Goal: Information Seeking & Learning: Learn about a topic

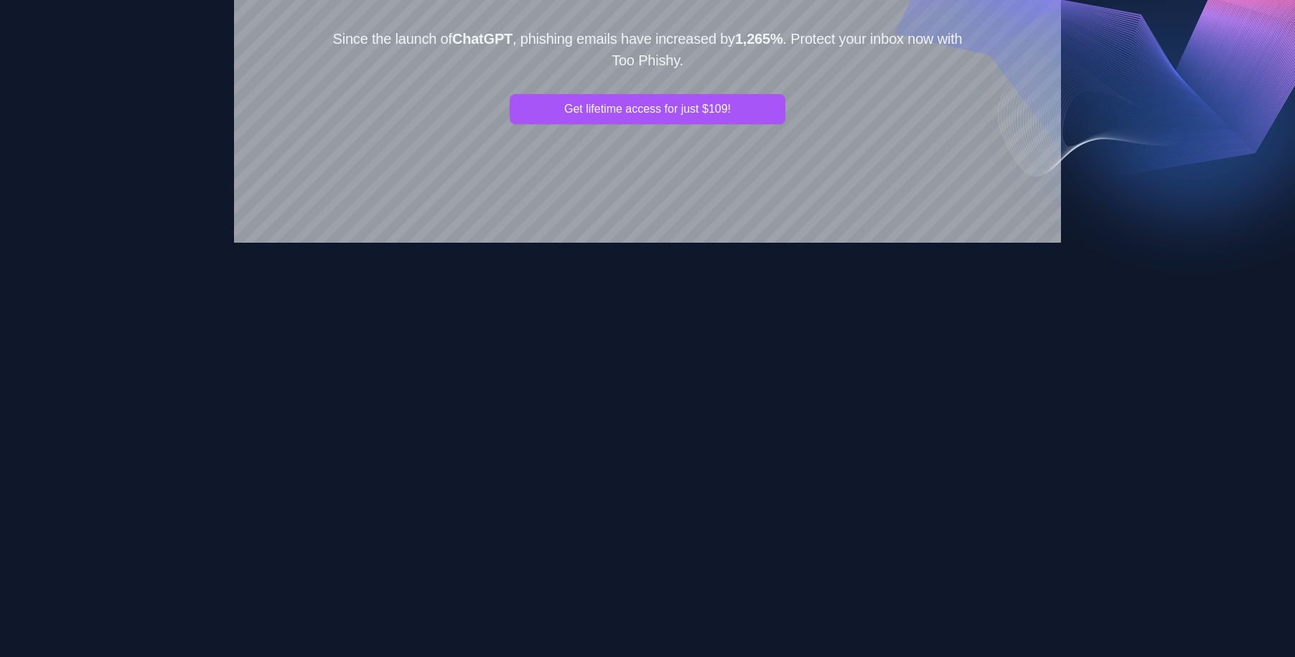
scroll to position [241, 0]
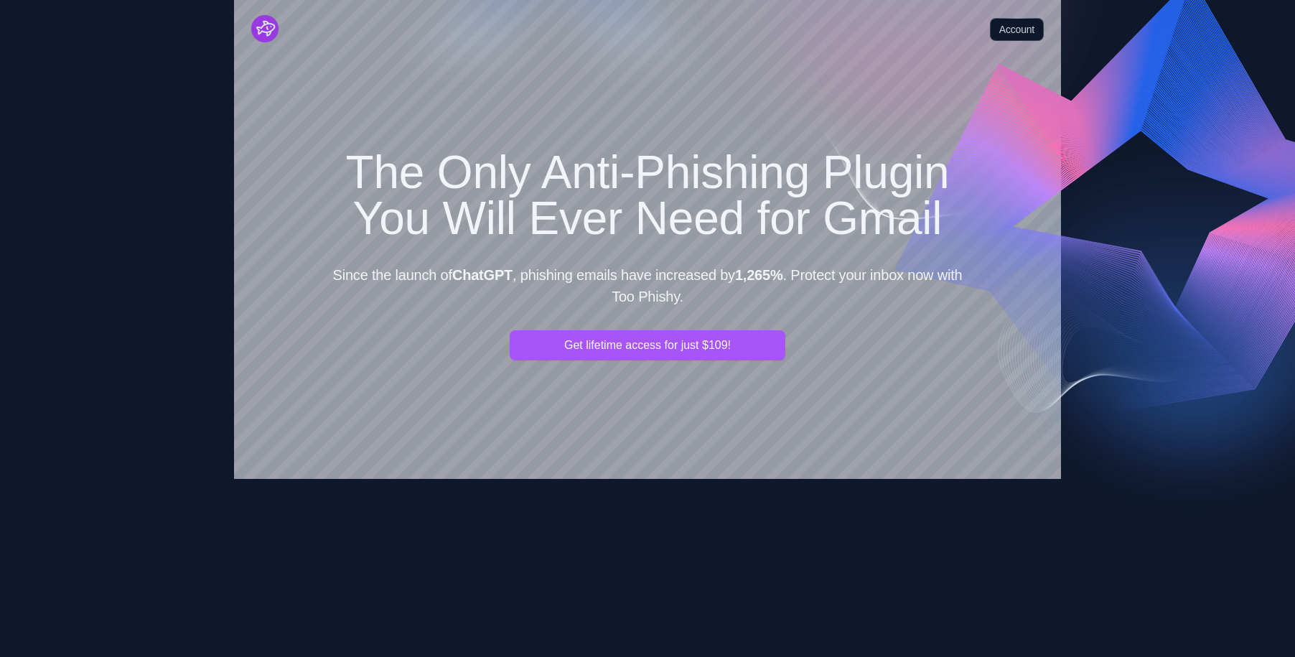
scroll to position [241, 0]
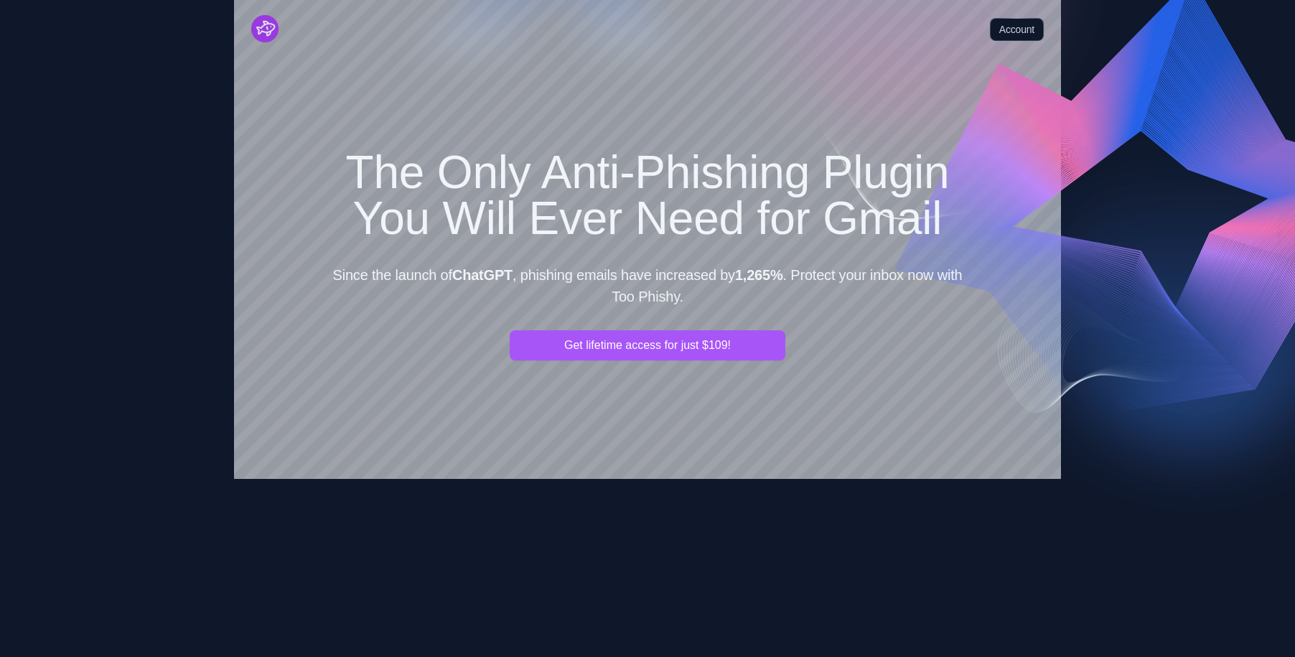
click at [884, 371] on div "Get lifetime access for just $109!" at bounding box center [647, 391] width 643 height 122
click at [638, 213] on h1 "The Only Anti-Phishing Plugin You Will Ever Need for Gmail" at bounding box center [647, 195] width 643 height 92
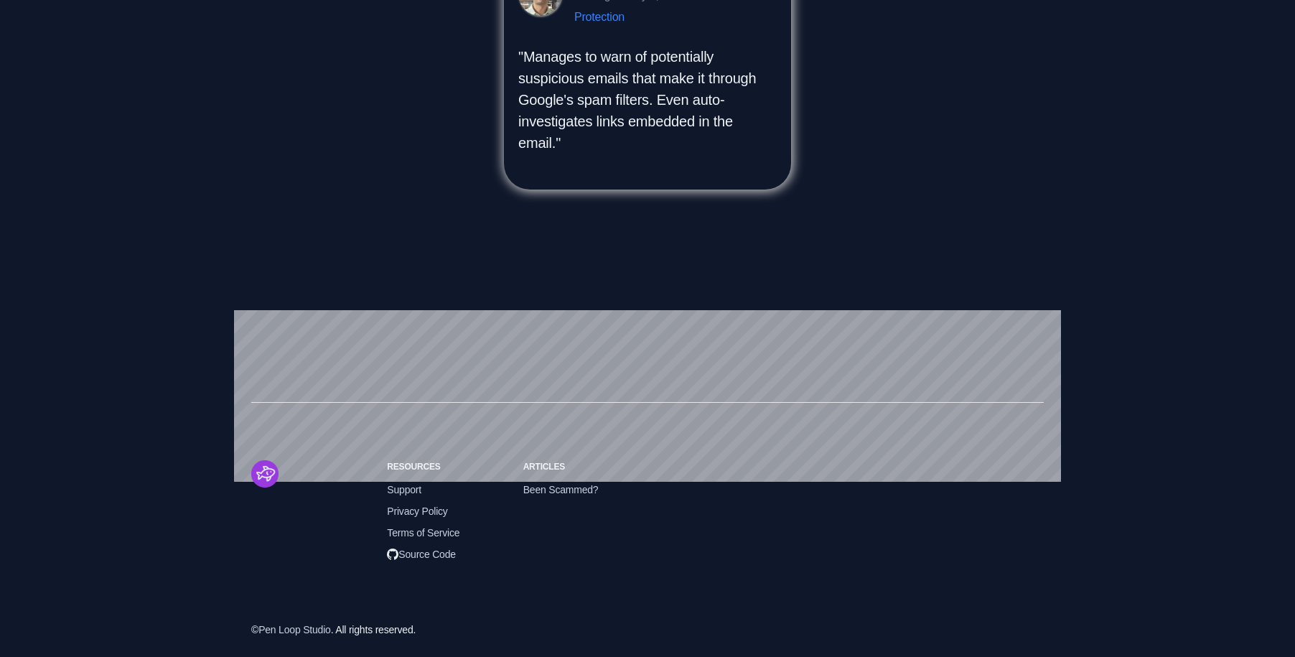
scroll to position [1612, 0]
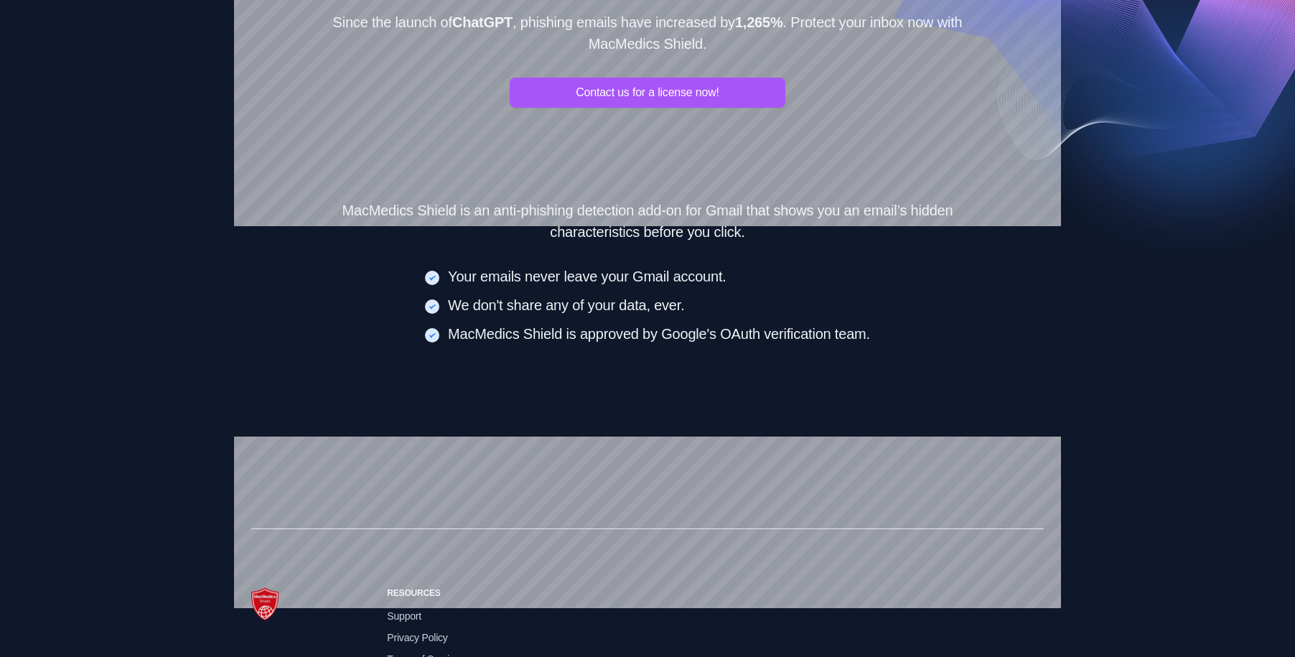
scroll to position [273, 0]
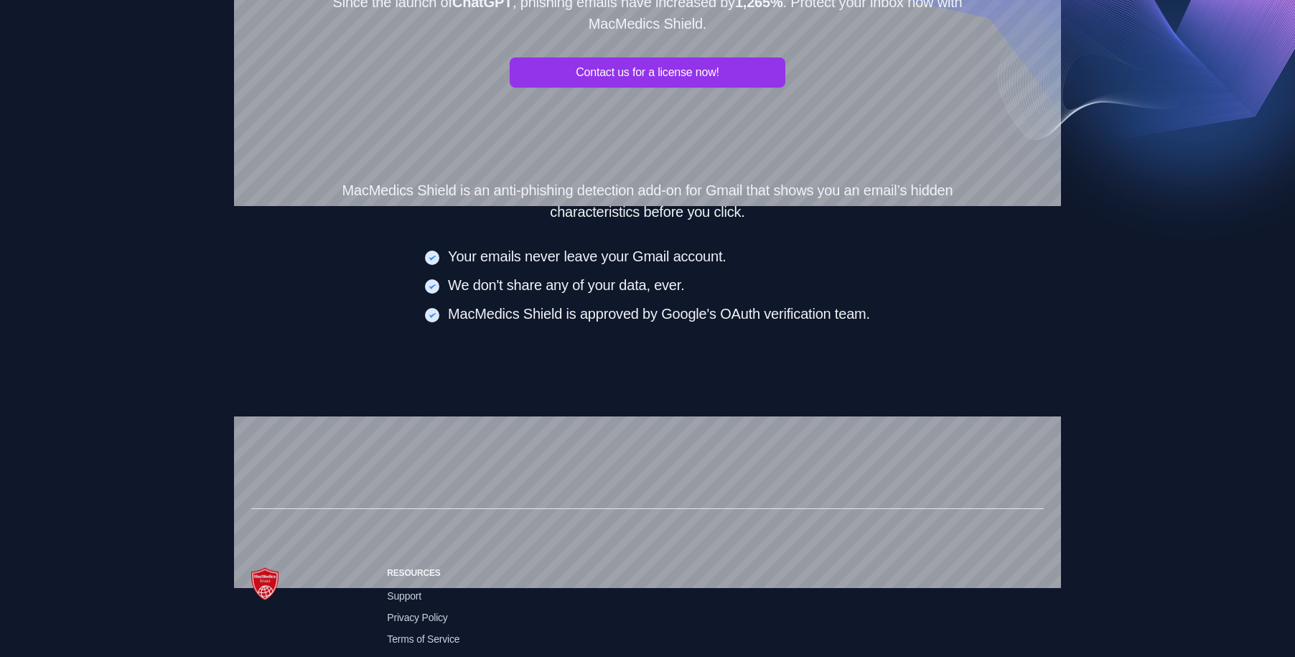
click at [646, 76] on link "Contact us for a license now!" at bounding box center [648, 72] width 276 height 30
click at [638, 71] on link "Contact us for a license now!" at bounding box center [648, 72] width 276 height 30
click at [646, 75] on link "Contact us for a license now!" at bounding box center [648, 72] width 276 height 30
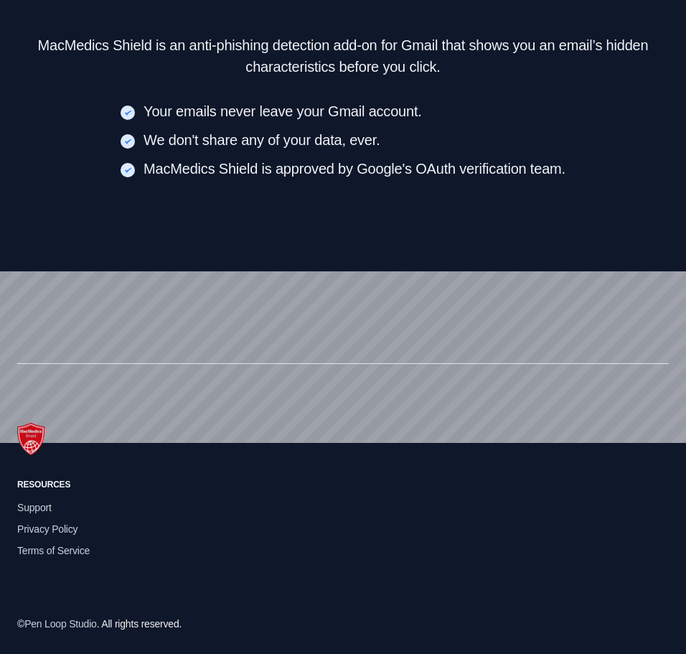
scroll to position [602, 0]
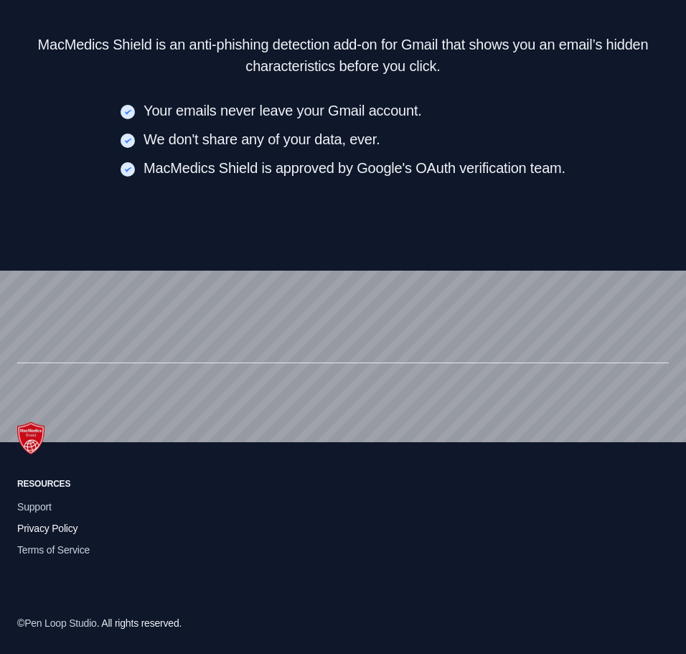
click at [37, 521] on span "Privacy Policy" at bounding box center [47, 529] width 60 height 16
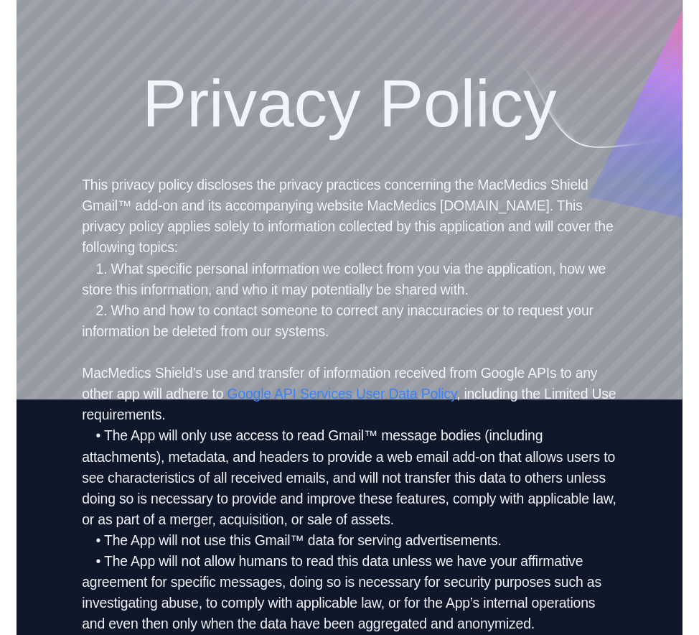
scroll to position [68, 0]
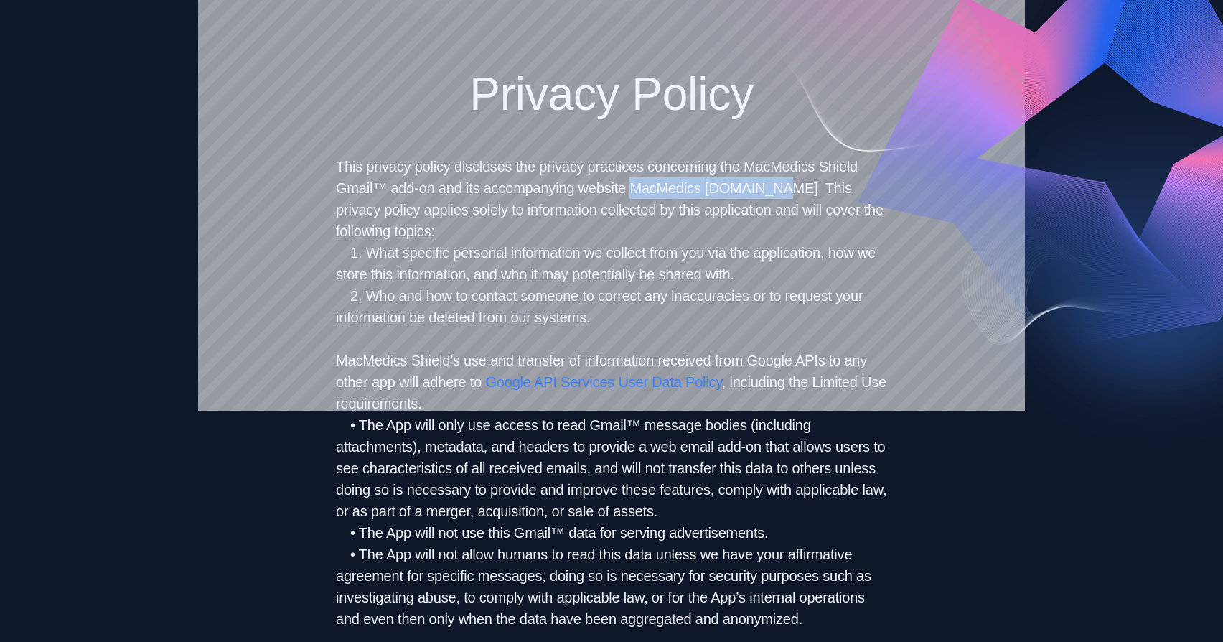
drag, startPoint x: 774, startPoint y: 186, endPoint x: 630, endPoint y: 182, distance: 143.6
click at [630, 182] on p "This privacy policy discloses the privacy practices concerning the MacMedics Sh…" at bounding box center [611, 393] width 551 height 474
copy p "MacMedics Shield.com"
click at [763, 186] on p "This privacy policy discloses the privacy practices concerning the MacMedics Sh…" at bounding box center [611, 393] width 551 height 474
drag, startPoint x: 774, startPoint y: 190, endPoint x: 633, endPoint y: 188, distance: 141.4
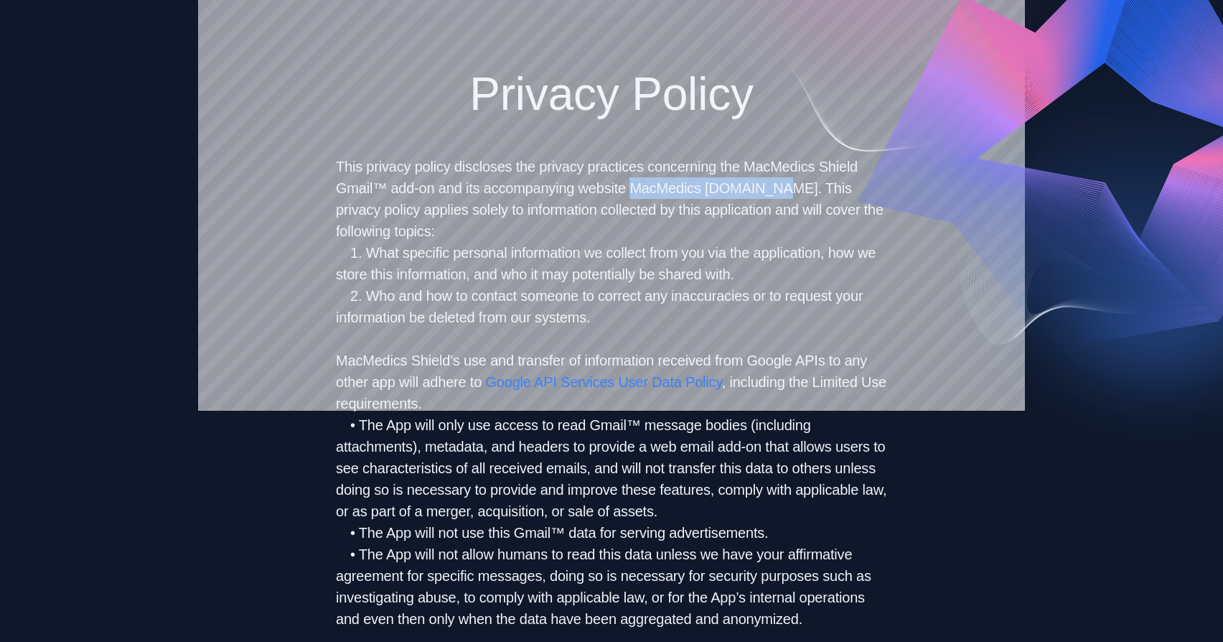
click at [633, 188] on p "This privacy policy discloses the privacy practices concerning the MacMedics Sh…" at bounding box center [611, 393] width 551 height 474
copy p "MacMedics Shield.com"
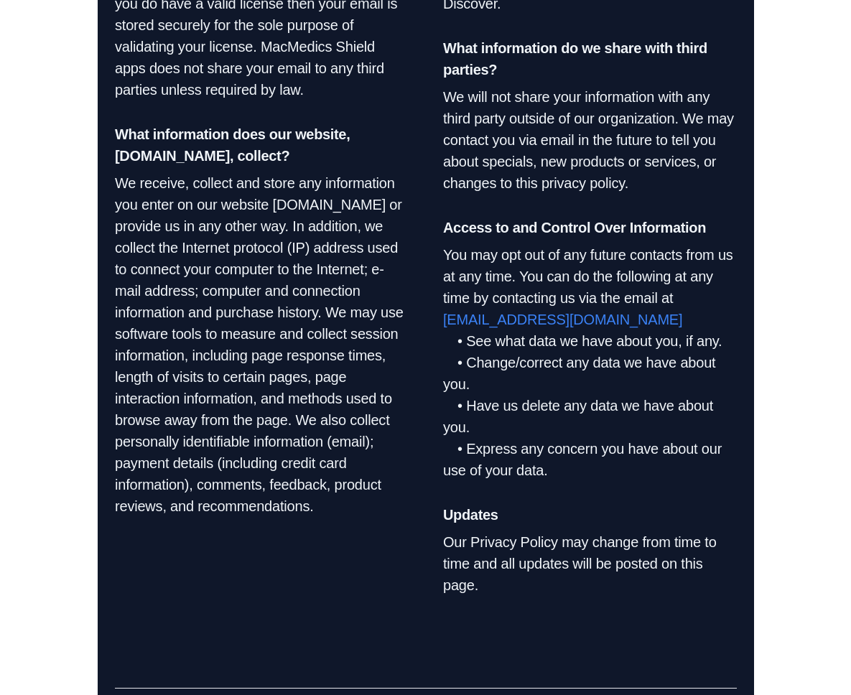
scroll to position [1111, 0]
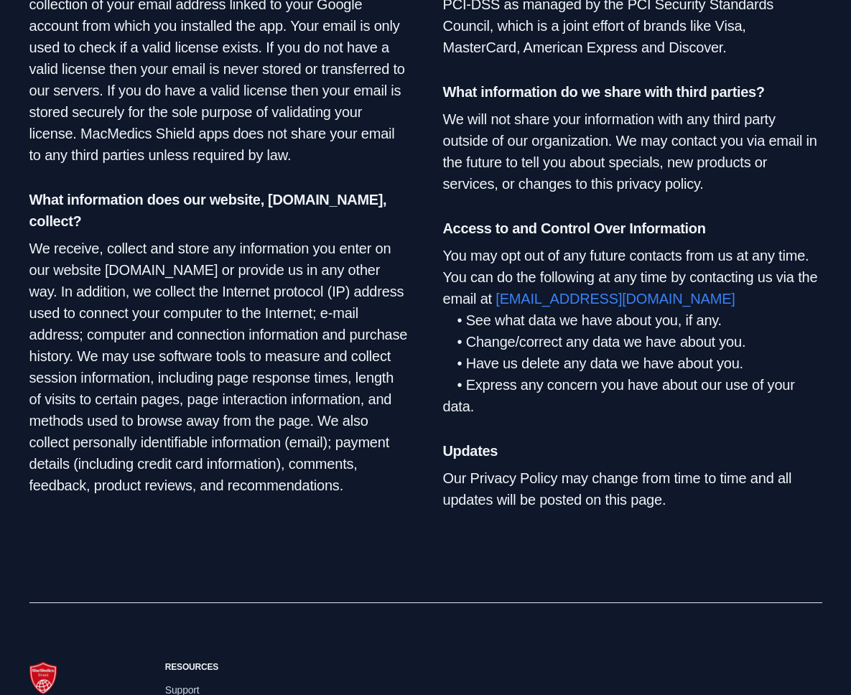
scroll to position [982, 0]
click at [297, 442] on p "We receive, collect and store any information you enter on our website TooPhish…" at bounding box center [218, 366] width 379 height 258
click at [334, 435] on p "We receive, collect and store any information you enter on our website TooPhish…" at bounding box center [218, 366] width 379 height 258
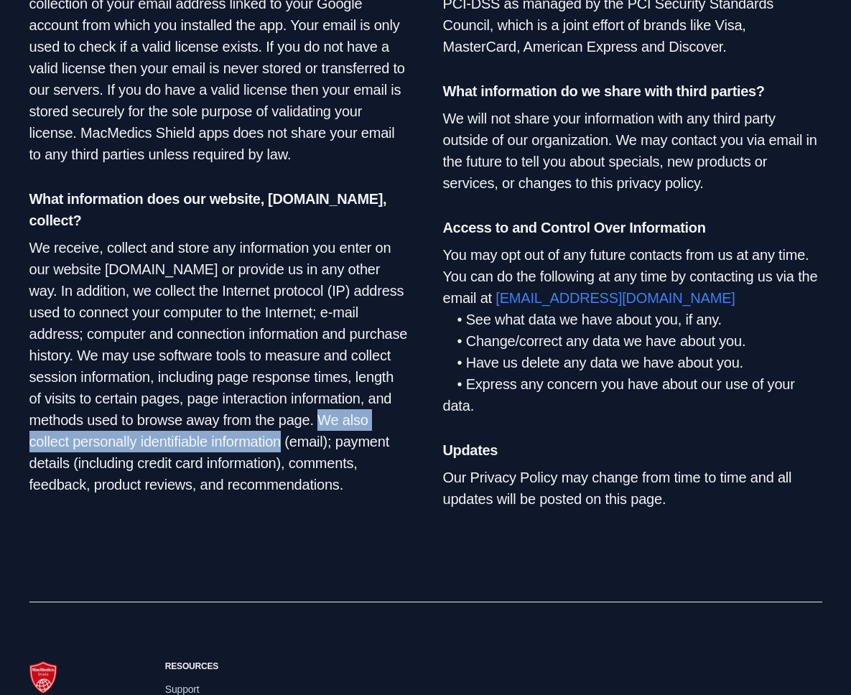
drag, startPoint x: 262, startPoint y: 419, endPoint x: 238, endPoint y: 440, distance: 31.5
click at [238, 440] on p "We receive, collect and store any information you enter on our website TooPhish…" at bounding box center [218, 366] width 379 height 258
copy p "We also collect personally identifiable information"
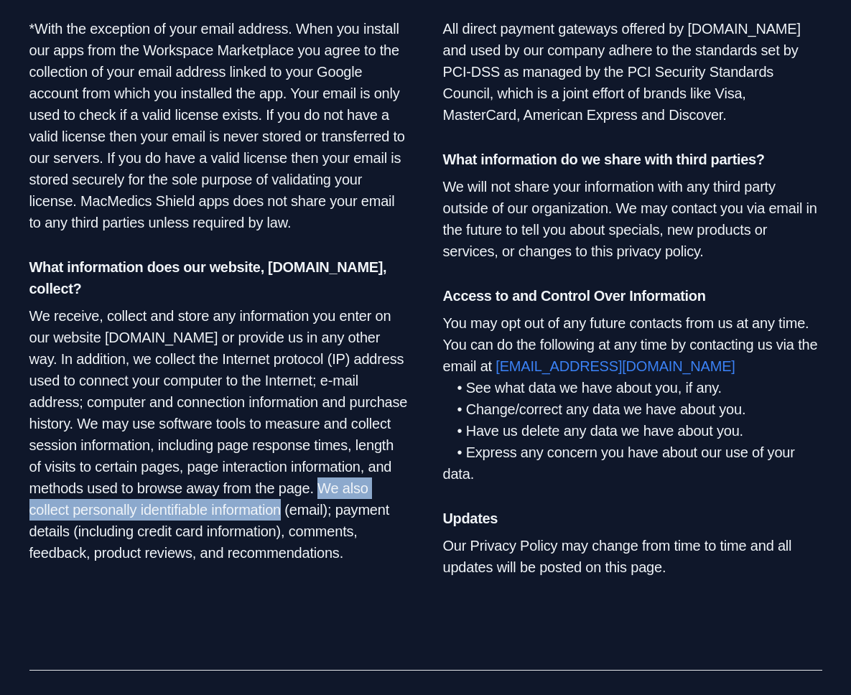
scroll to position [1124, 0]
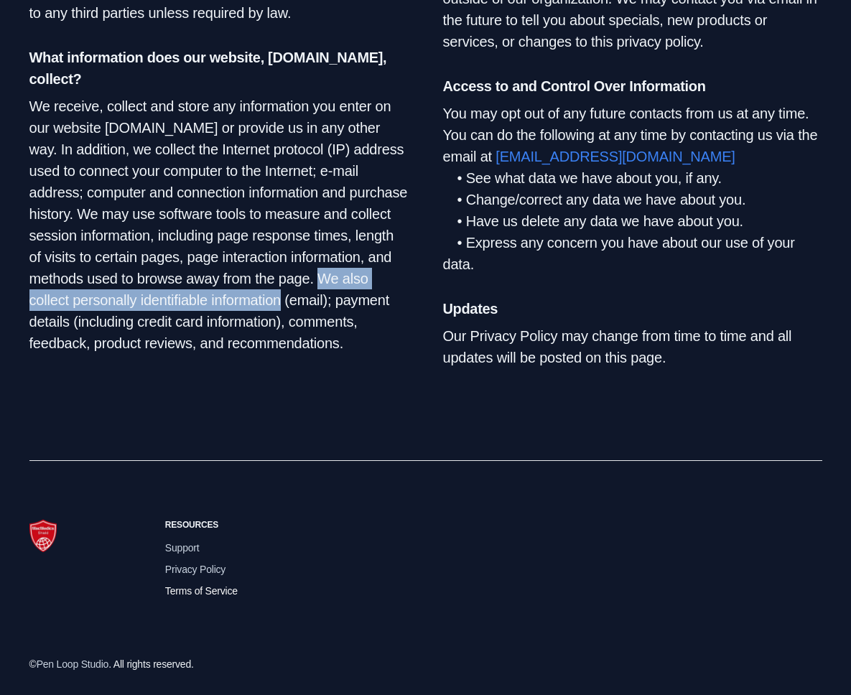
click at [218, 594] on span "Terms of Service" at bounding box center [201, 591] width 73 height 16
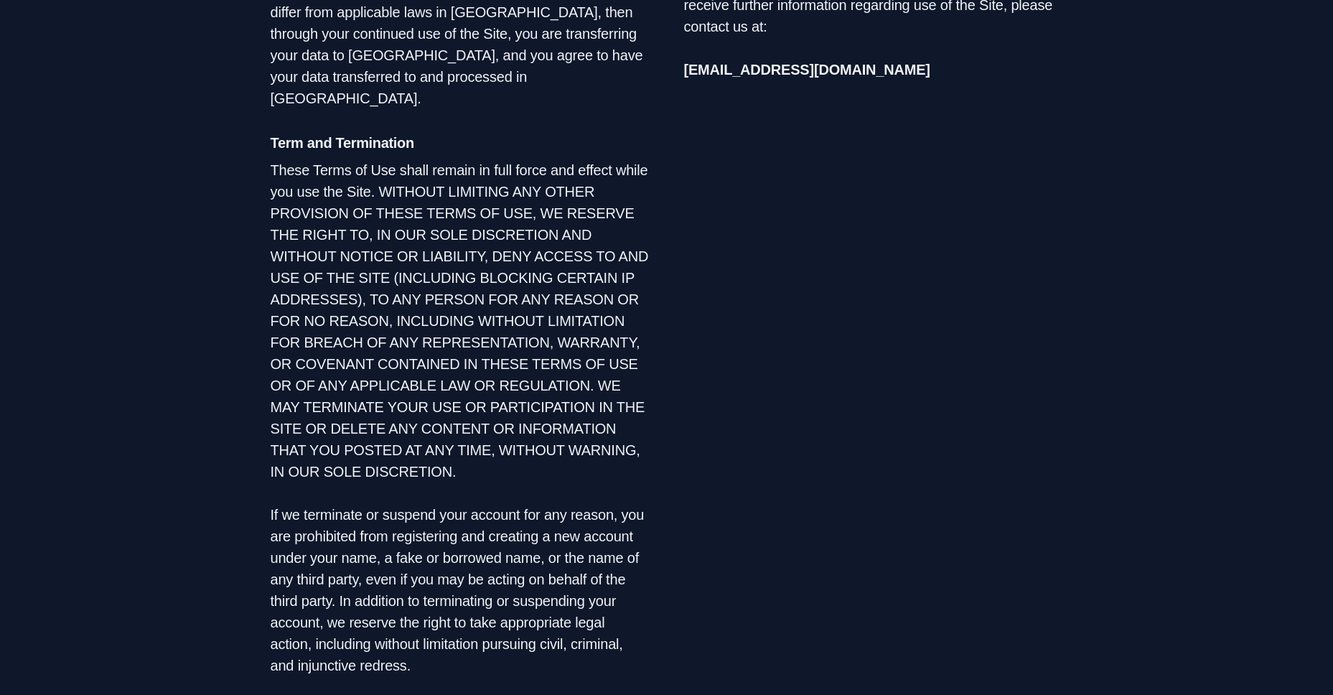
scroll to position [4677, 0]
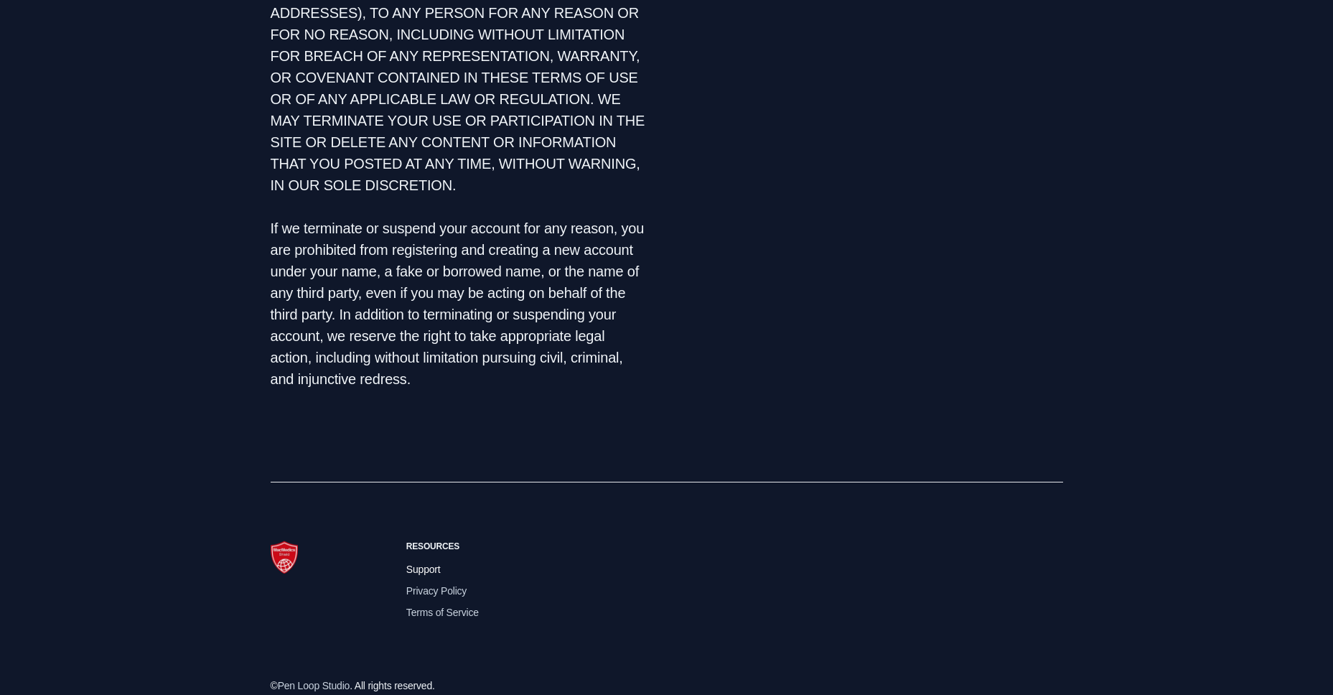
click at [411, 561] on span "Support" at bounding box center [423, 569] width 34 height 16
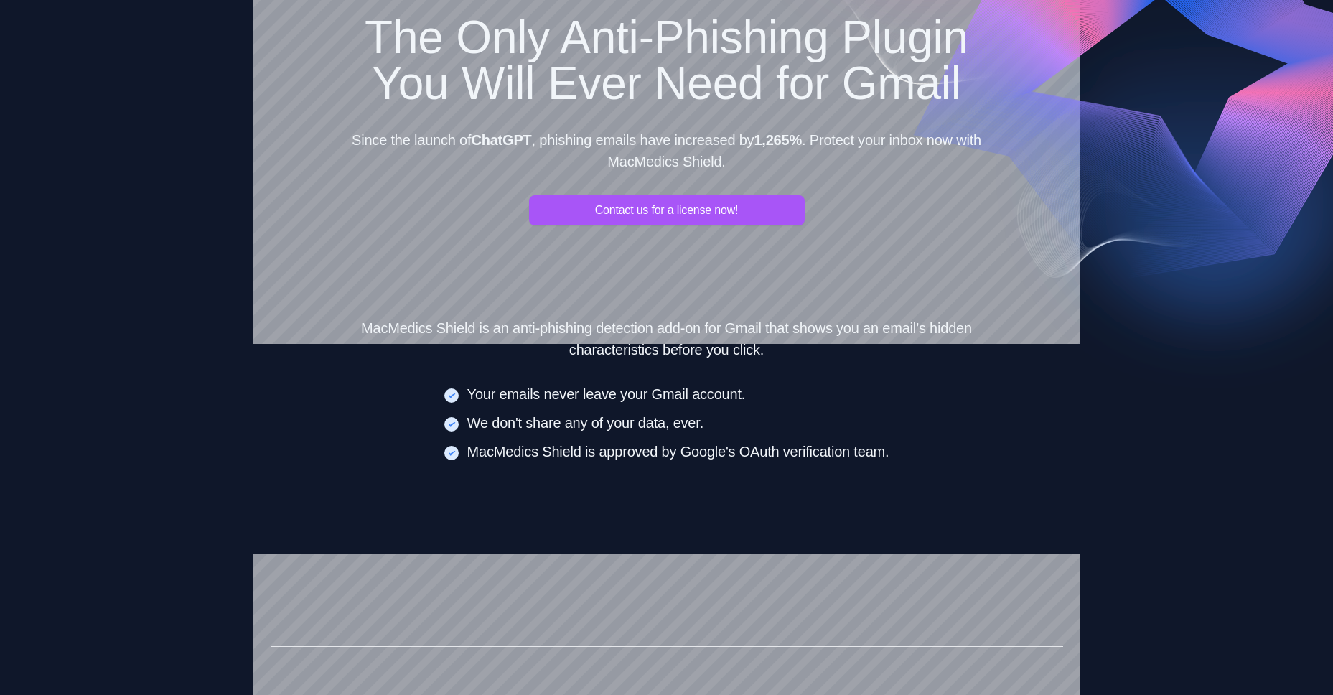
scroll to position [321, 0]
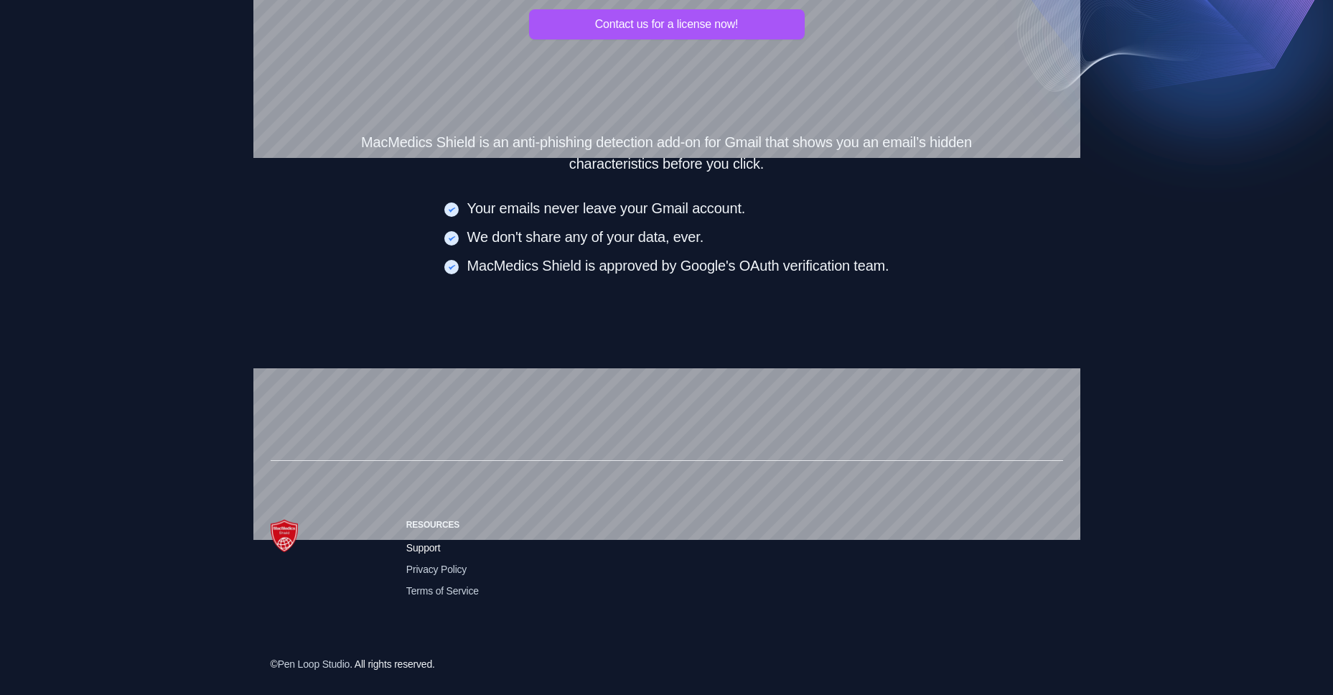
click at [436, 544] on span "Support" at bounding box center [423, 548] width 34 height 16
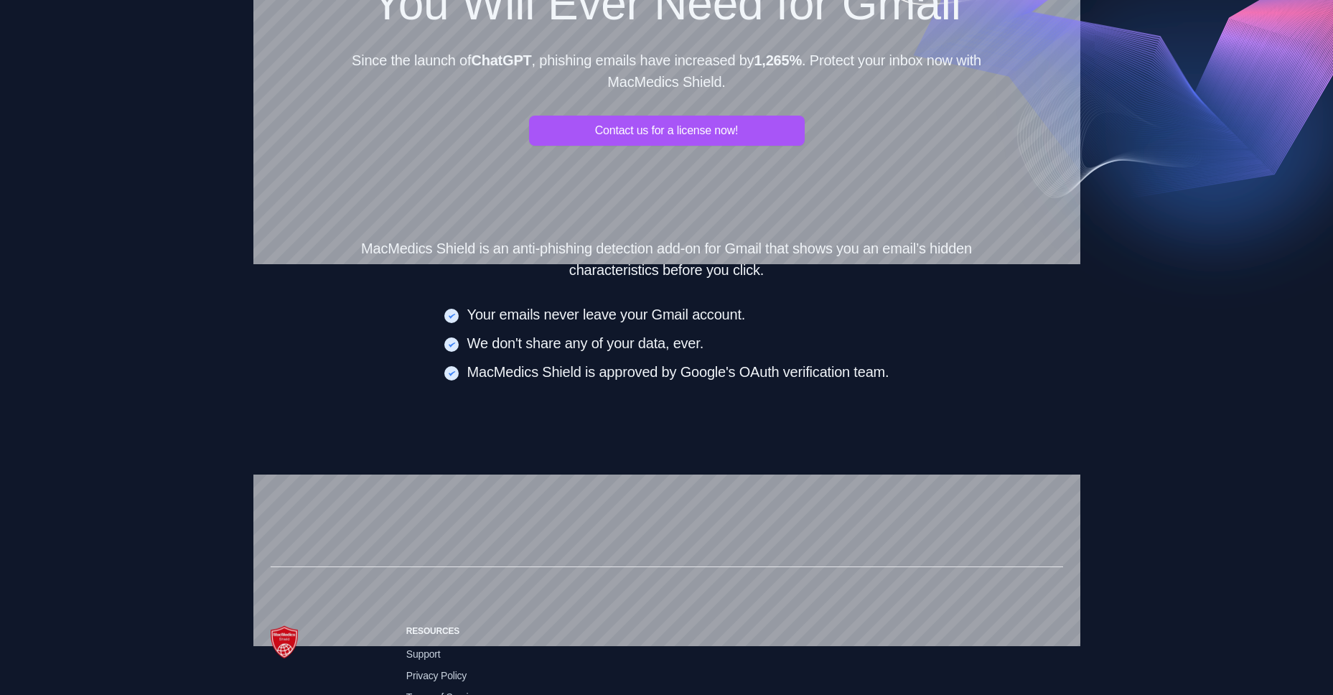
scroll to position [321, 0]
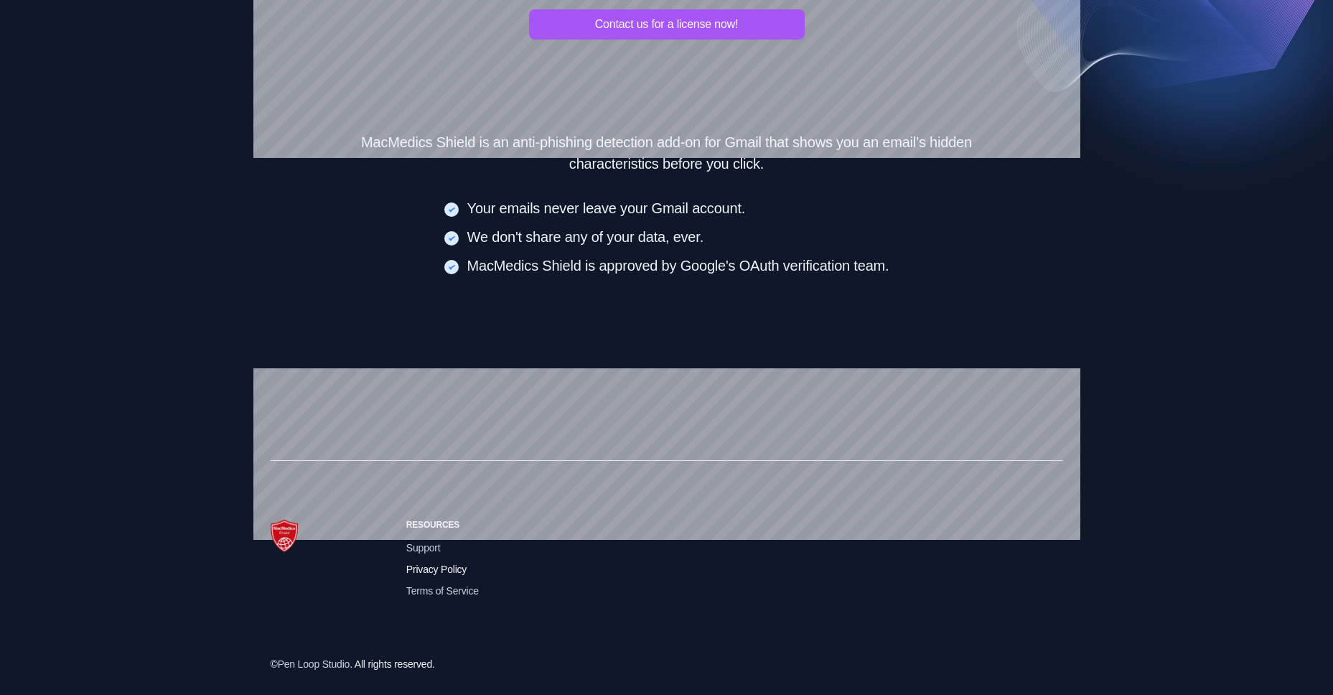
click at [457, 566] on span "Privacy Policy" at bounding box center [436, 569] width 60 height 16
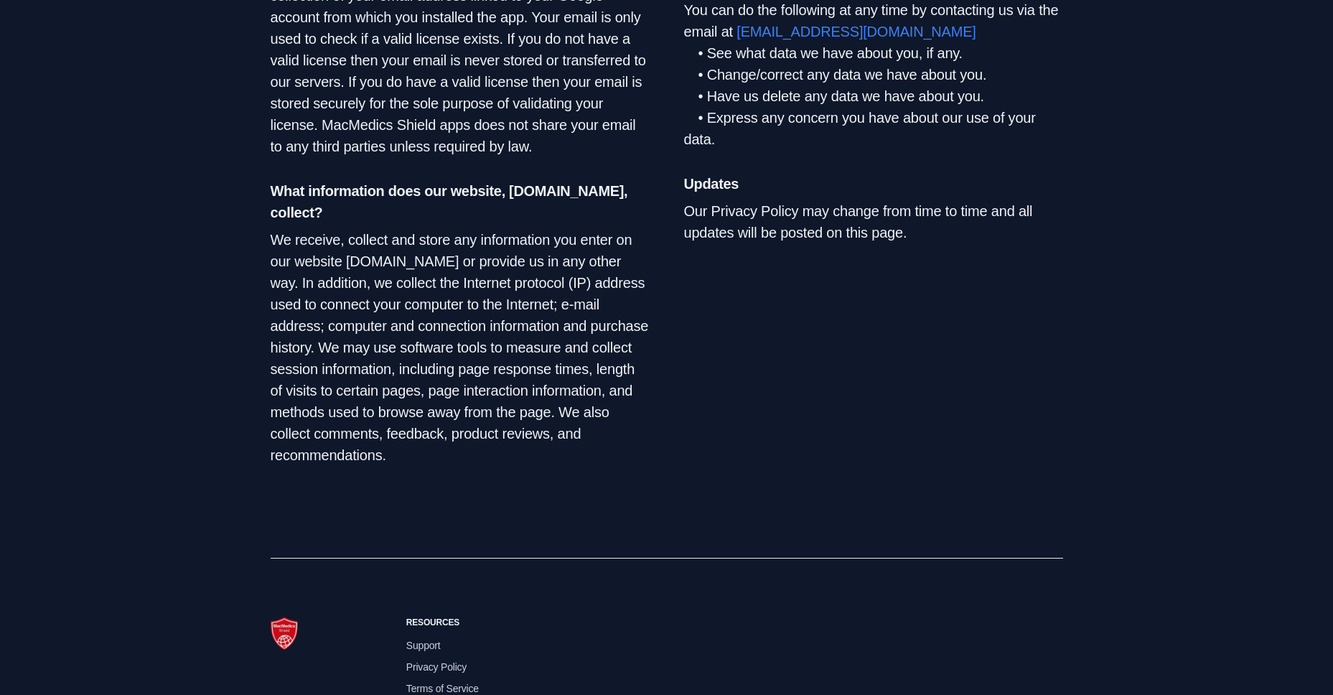
scroll to position [1088, 0]
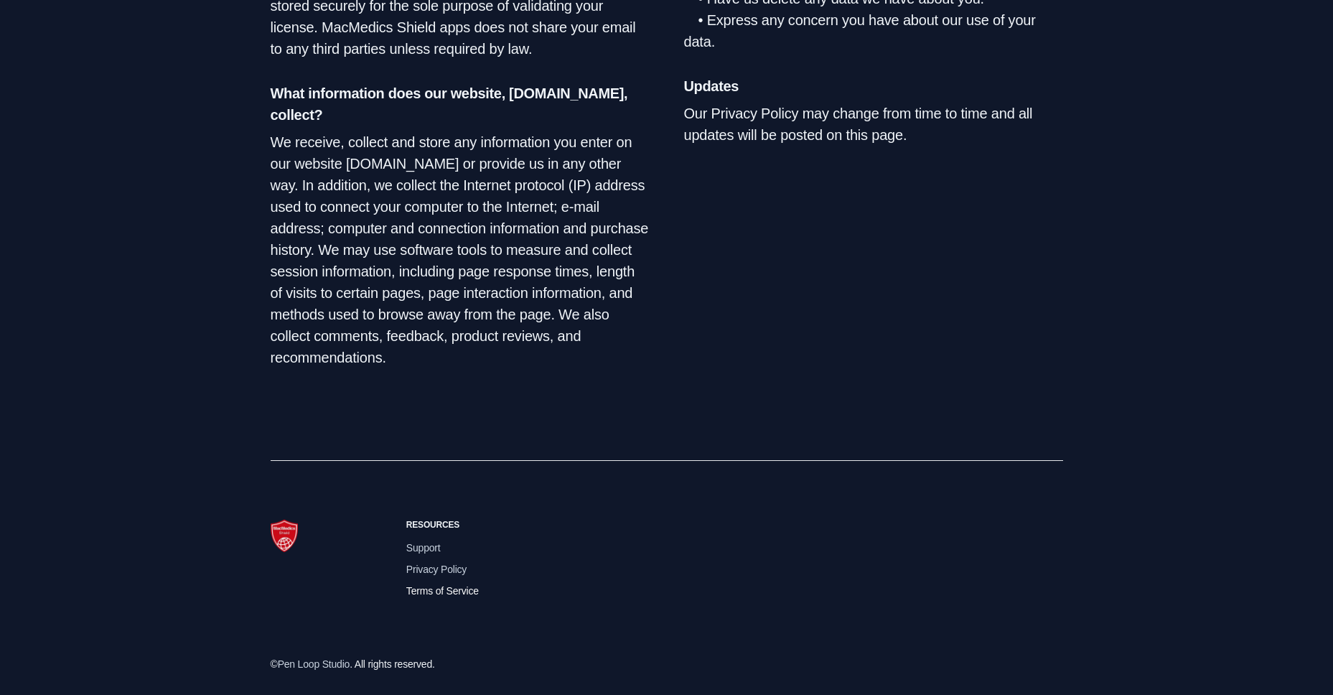
click at [438, 587] on span "Terms of Service" at bounding box center [442, 591] width 73 height 16
